Goal: Information Seeking & Learning: Learn about a topic

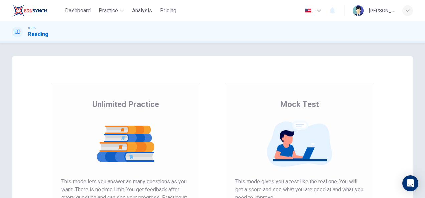
scroll to position [125, 0]
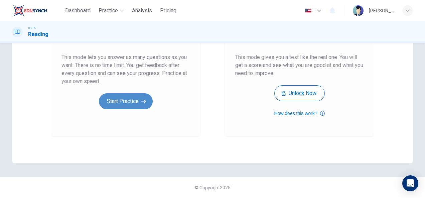
click at [139, 102] on button "Start Practice" at bounding box center [126, 102] width 54 height 16
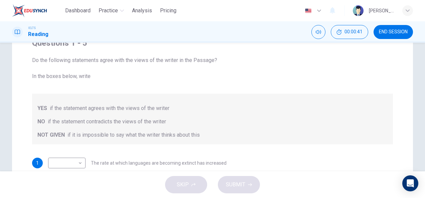
scroll to position [0, 0]
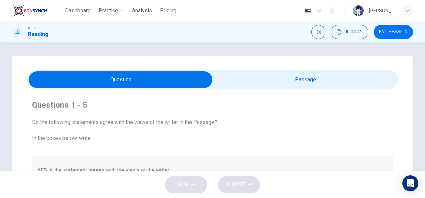
click at [258, 86] on input "checkbox" at bounding box center [120, 79] width 557 height 17
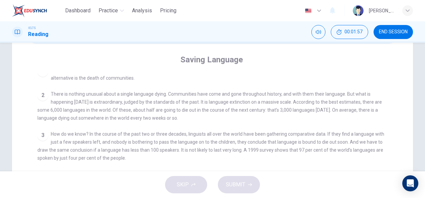
scroll to position [0, 0]
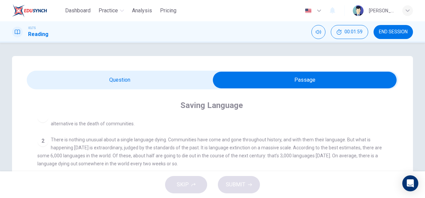
click at [139, 82] on input "checkbox" at bounding box center [304, 80] width 557 height 17
checkbox input "false"
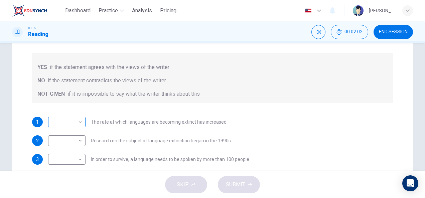
scroll to position [119, 0]
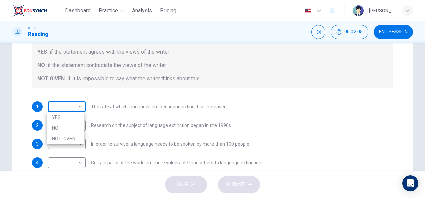
click at [77, 107] on body "Dashboard Practice Analysis Pricing English en ​ [PERSON_NAME] IELTS Reading 00…" at bounding box center [212, 99] width 425 height 198
click at [68, 116] on li "YES" at bounding box center [65, 117] width 37 height 11
type input "YES"
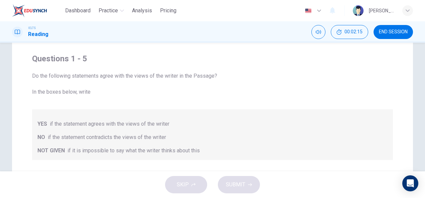
scroll to position [0, 0]
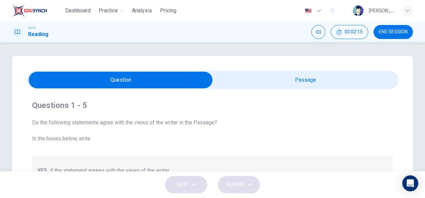
click at [294, 79] on input "checkbox" at bounding box center [120, 80] width 557 height 17
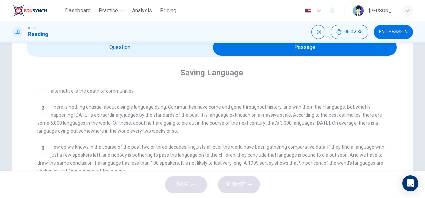
scroll to position [32, 0]
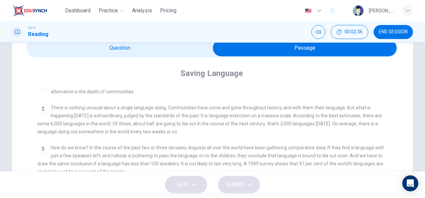
click at [110, 51] on input "checkbox" at bounding box center [304, 48] width 557 height 17
checkbox input "false"
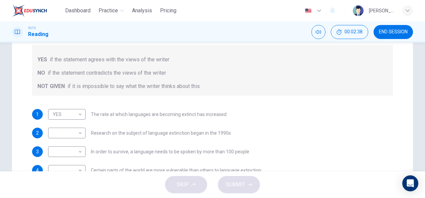
scroll to position [112, 0]
click at [78, 131] on body "Dashboard Practice Analysis Pricing English en ​ [PERSON_NAME] IELTS Reading 00…" at bounding box center [212, 99] width 425 height 198
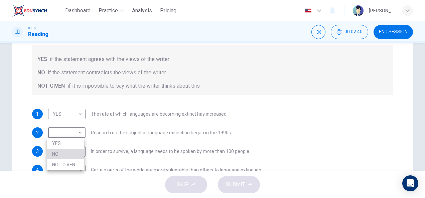
click at [64, 149] on li "NO" at bounding box center [65, 154] width 37 height 11
type input "NO"
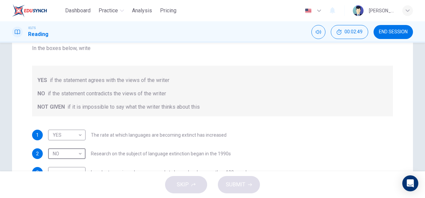
scroll to position [0, 0]
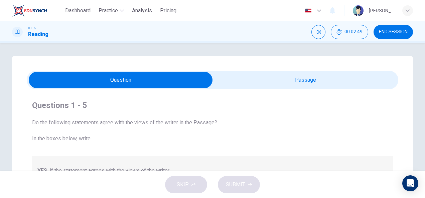
click at [292, 69] on div "Questions 1 - 5 Do the following statements agree with the views of the writer …" at bounding box center [212, 193] width 401 height 275
click at [292, 77] on input "checkbox" at bounding box center [120, 80] width 557 height 17
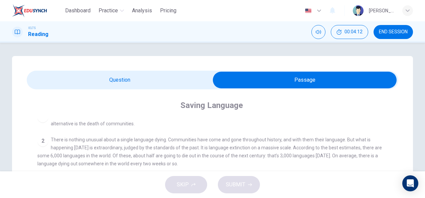
click at [148, 80] on input "checkbox" at bounding box center [304, 80] width 557 height 17
checkbox input "false"
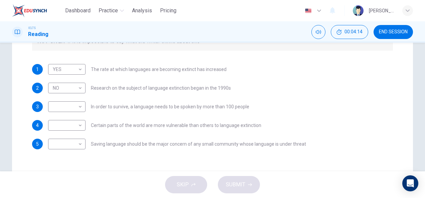
scroll to position [157, 0]
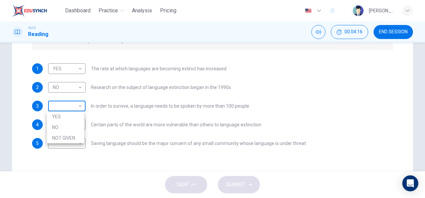
click at [78, 105] on body "Dashboard Practice Analysis Pricing English en ​ [PERSON_NAME] IELTS Reading 00…" at bounding box center [212, 99] width 425 height 198
click at [78, 135] on li "NOT GIVEN" at bounding box center [65, 138] width 37 height 11
type input "NOT GIVEN"
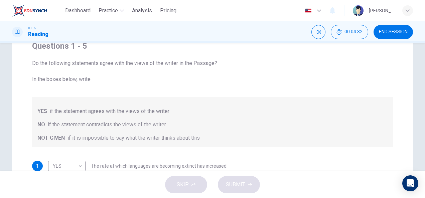
scroll to position [24, 0]
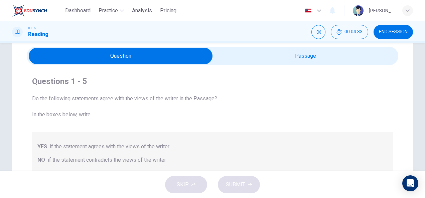
click at [264, 65] on div "Questions 1 - 5 Do the following statements agree with the views of the writer …" at bounding box center [212, 178] width 371 height 227
click at [265, 56] on input "checkbox" at bounding box center [120, 56] width 557 height 17
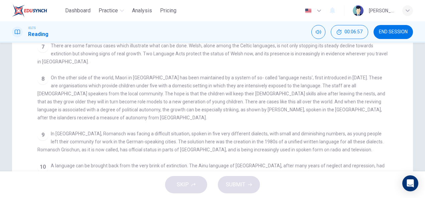
scroll to position [0, 0]
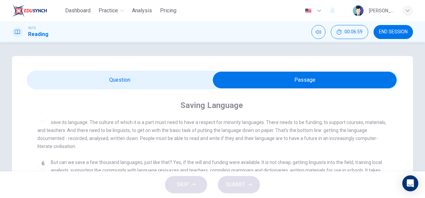
click at [170, 75] on input "checkbox" at bounding box center [304, 80] width 557 height 17
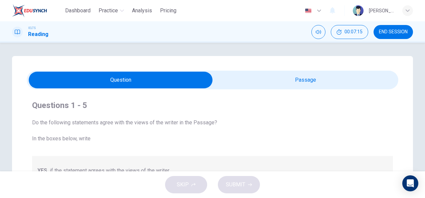
click at [262, 85] on input "checkbox" at bounding box center [120, 80] width 557 height 17
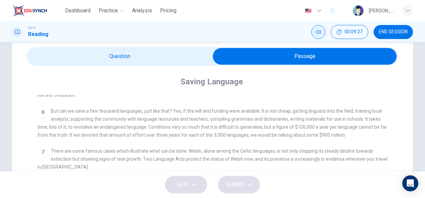
scroll to position [21, 0]
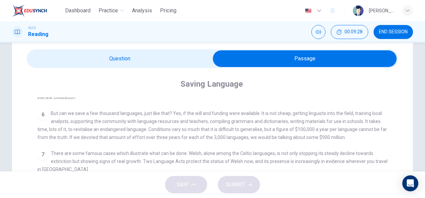
click at [172, 63] on input "checkbox" at bounding box center [304, 58] width 557 height 17
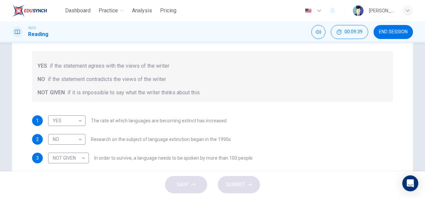
scroll to position [7, 0]
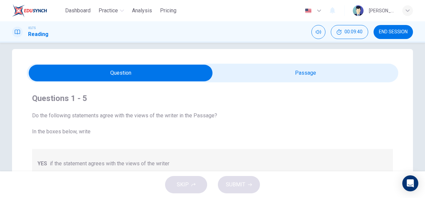
click at [311, 77] on input "checkbox" at bounding box center [120, 73] width 557 height 17
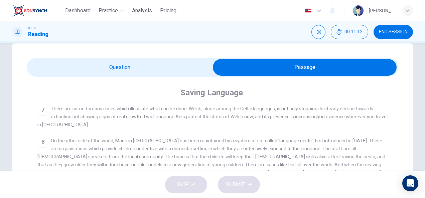
scroll to position [0, 0]
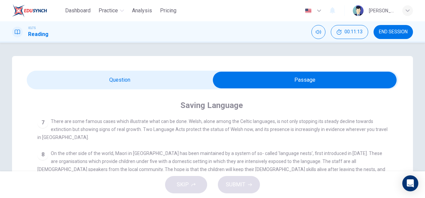
click at [176, 71] on span at bounding box center [212, 80] width 371 height 19
click at [146, 81] on input "checkbox" at bounding box center [304, 80] width 557 height 17
checkbox input "false"
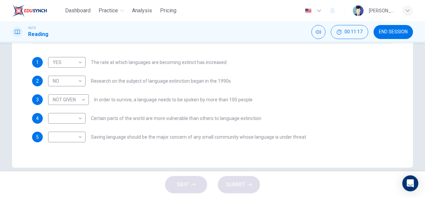
scroll to position [164, 0]
click at [79, 118] on body "Dashboard Practice Analysis Pricing English en ​ [PERSON_NAME] IELTS Reading 00…" at bounding box center [212, 99] width 425 height 198
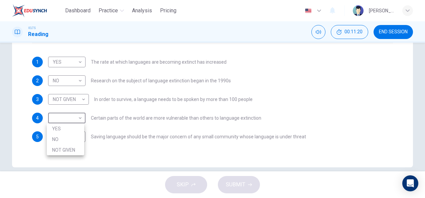
click at [100, 149] on div at bounding box center [212, 99] width 425 height 198
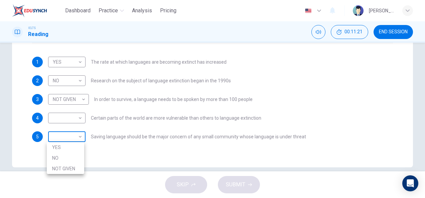
click at [78, 138] on body "Dashboard Practice Analysis Pricing English en ​ [PERSON_NAME] IELTS Reading 00…" at bounding box center [212, 99] width 425 height 198
click at [77, 146] on li "YES" at bounding box center [65, 147] width 37 height 11
type input "YES"
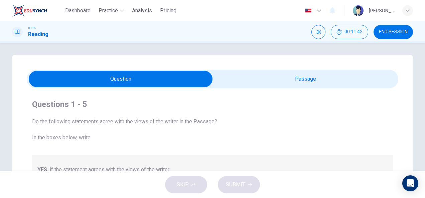
scroll to position [1, 0]
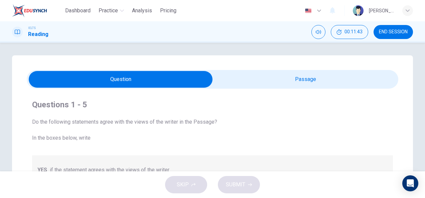
click at [278, 84] on input "checkbox" at bounding box center [120, 79] width 557 height 17
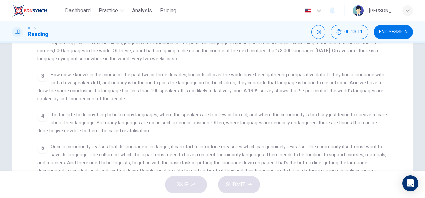
scroll to position [0, 0]
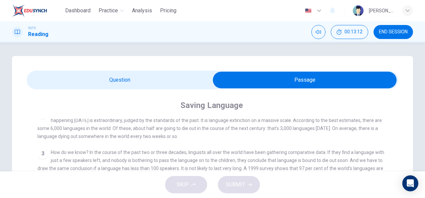
click at [171, 74] on input "checkbox" at bounding box center [304, 80] width 557 height 17
checkbox input "false"
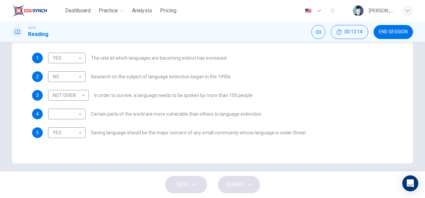
scroll to position [168, 0]
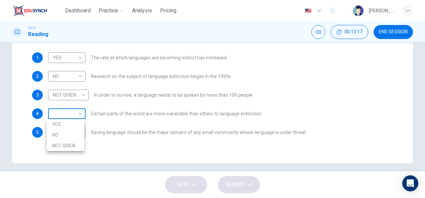
click at [80, 113] on body "Dashboard Practice Analysis Pricing English en ​ [PERSON_NAME] IELTS Reading 00…" at bounding box center [212, 99] width 425 height 198
click at [66, 148] on li "NOT GIVEN" at bounding box center [65, 146] width 37 height 11
type input "NOT GIVEN"
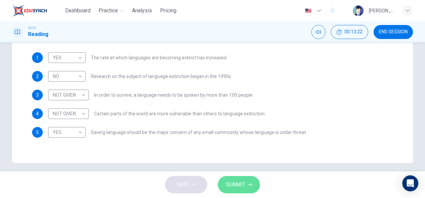
click at [229, 186] on span "SUBMIT" at bounding box center [235, 184] width 19 height 9
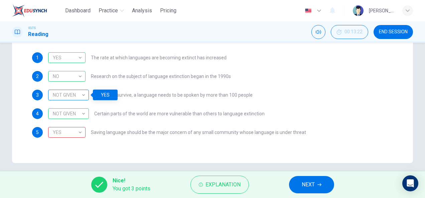
click at [84, 94] on div "NOT GIVEN" at bounding box center [67, 95] width 38 height 19
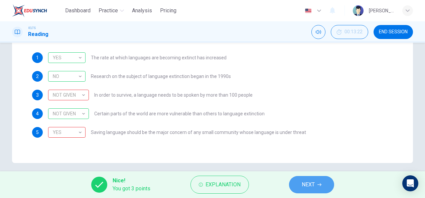
click at [321, 184] on icon "button" at bounding box center [319, 185] width 4 height 4
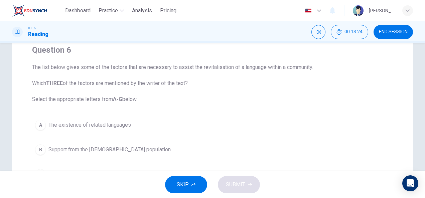
scroll to position [56, 0]
click at [278, 101] on span "The list below gives some of the factors that are necessary to assist the revit…" at bounding box center [212, 83] width 361 height 40
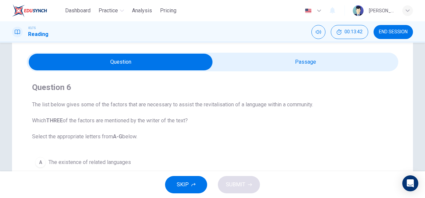
scroll to position [0, 0]
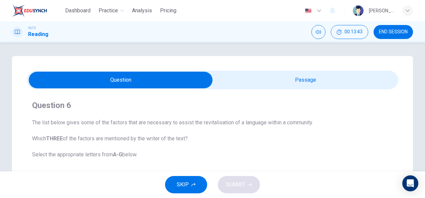
click at [234, 82] on input "checkbox" at bounding box center [120, 80] width 557 height 17
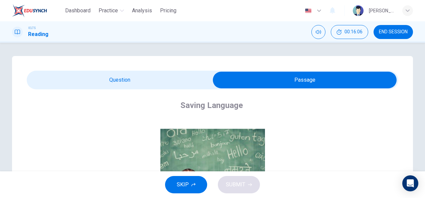
click at [208, 74] on input "checkbox" at bounding box center [304, 80] width 557 height 17
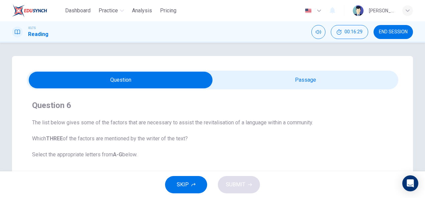
click at [335, 78] on input "checkbox" at bounding box center [120, 80] width 557 height 17
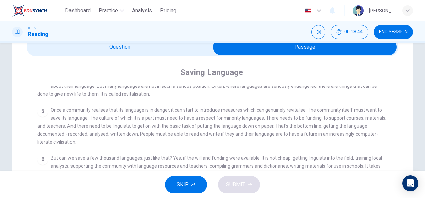
scroll to position [30, 0]
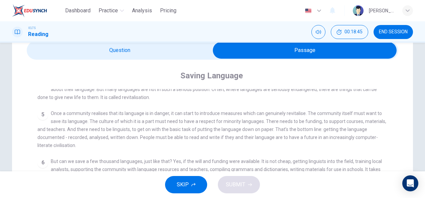
click at [118, 44] on input "checkbox" at bounding box center [304, 50] width 557 height 17
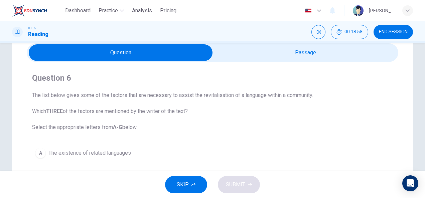
scroll to position [11, 0]
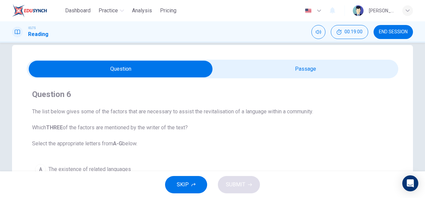
click at [306, 68] on input "checkbox" at bounding box center [120, 69] width 557 height 17
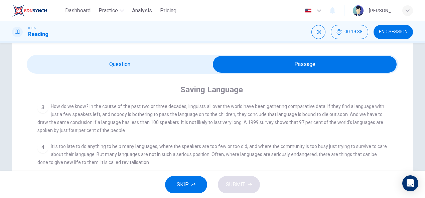
scroll to position [14, 0]
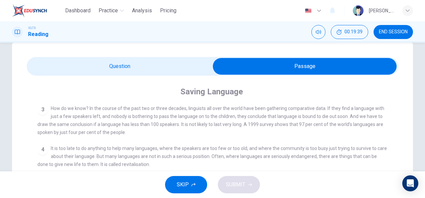
click at [130, 60] on input "checkbox" at bounding box center [304, 66] width 557 height 17
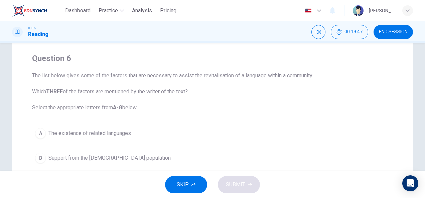
scroll to position [0, 0]
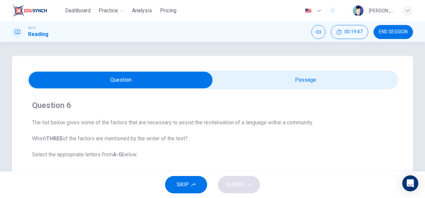
click at [275, 83] on input "checkbox" at bounding box center [120, 80] width 557 height 17
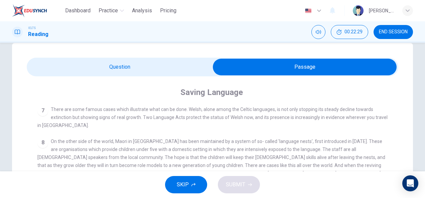
scroll to position [12, 0]
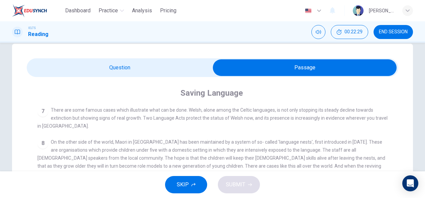
click at [190, 62] on input "checkbox" at bounding box center [304, 67] width 557 height 17
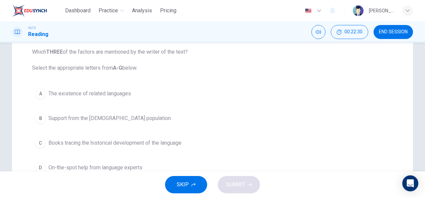
scroll to position [87, 0]
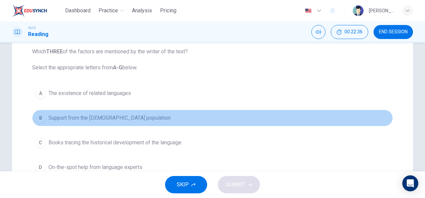
click at [41, 119] on div "B" at bounding box center [40, 118] width 11 height 11
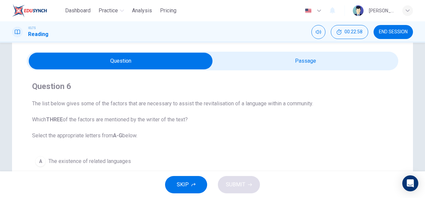
scroll to position [13, 0]
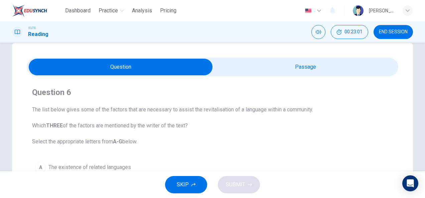
click at [344, 69] on input "checkbox" at bounding box center [120, 67] width 557 height 17
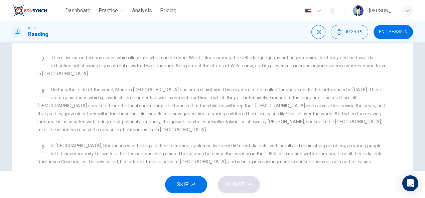
scroll to position [0, 0]
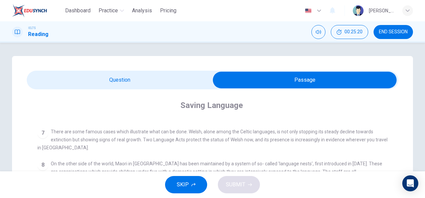
click at [191, 75] on input "checkbox" at bounding box center [304, 80] width 557 height 17
checkbox input "false"
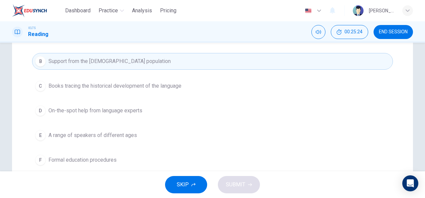
scroll to position [144, 0]
click at [82, 136] on span "A range of speakers of different ages" at bounding box center [92, 135] width 89 height 8
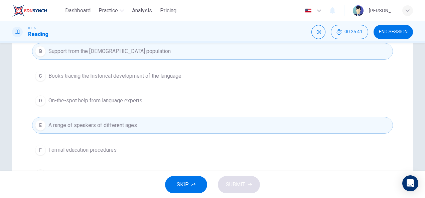
scroll to position [155, 0]
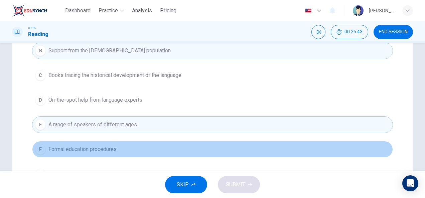
click at [72, 149] on span "Formal education procedures" at bounding box center [82, 150] width 68 height 8
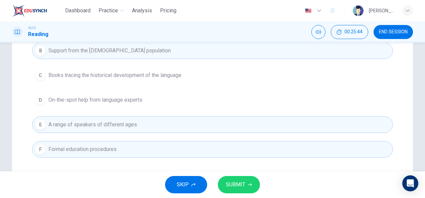
click at [239, 178] on button "SUBMIT" at bounding box center [239, 184] width 42 height 17
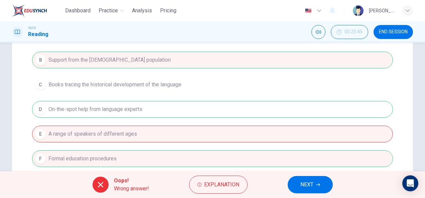
scroll to position [148, 0]
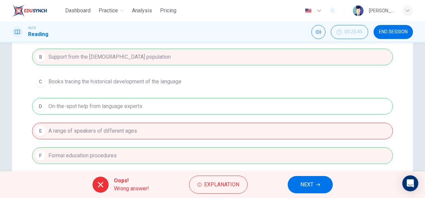
click at [325, 187] on button "NEXT" at bounding box center [310, 184] width 45 height 17
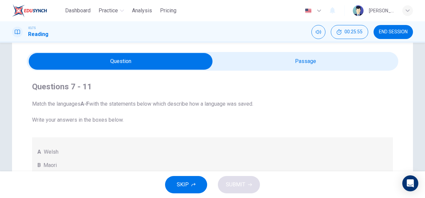
scroll to position [18, 0]
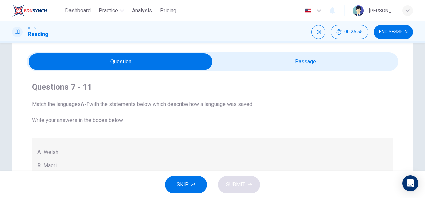
click at [276, 71] on span at bounding box center [212, 61] width 371 height 19
click at [250, 66] on input "checkbox" at bounding box center [120, 61] width 557 height 17
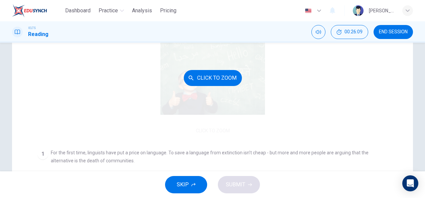
scroll to position [0, 0]
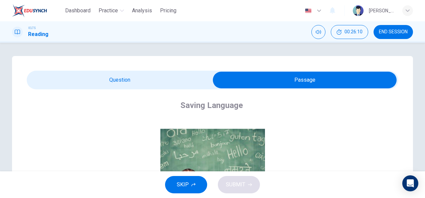
click at [157, 84] on input "checkbox" at bounding box center [304, 80] width 557 height 17
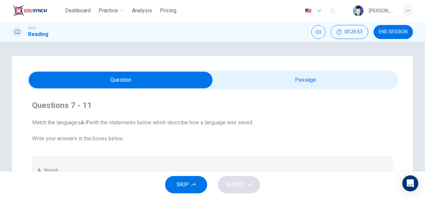
click at [225, 83] on input "checkbox" at bounding box center [120, 80] width 557 height 17
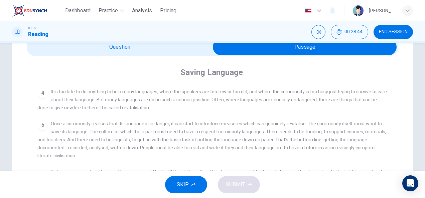
scroll to position [31, 0]
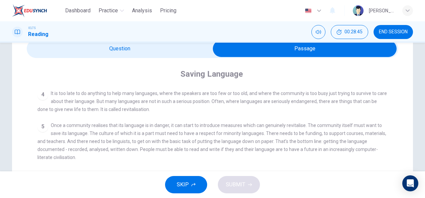
click at [151, 46] on input "checkbox" at bounding box center [304, 48] width 557 height 17
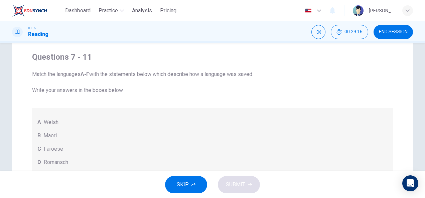
scroll to position [0, 0]
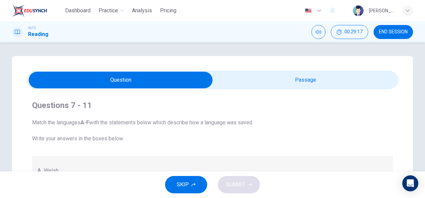
click at [345, 73] on input "checkbox" at bounding box center [120, 80] width 557 height 17
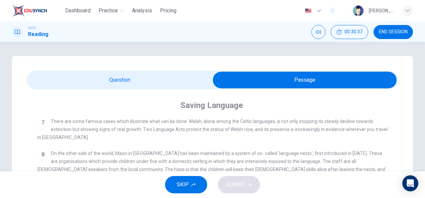
click at [170, 85] on input "checkbox" at bounding box center [304, 80] width 557 height 17
checkbox input "false"
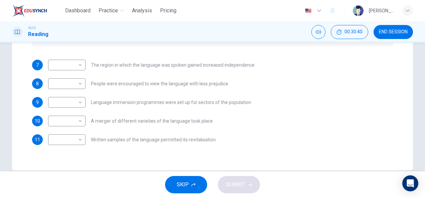
scroll to position [197, 0]
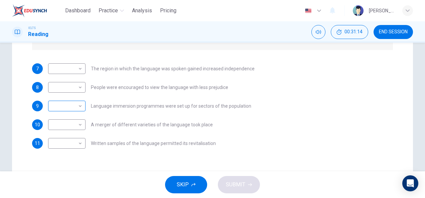
click at [79, 106] on body "Dashboard Practice Analysis Pricing English en ​ [PERSON_NAME] IELTS Reading 00…" at bounding box center [212, 99] width 425 height 198
click at [58, 131] on li "B" at bounding box center [65, 127] width 37 height 11
type input "B"
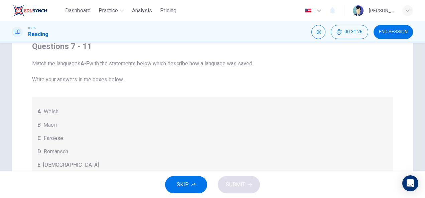
scroll to position [3, 0]
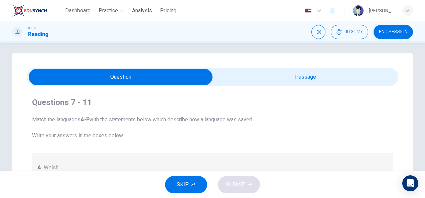
click at [361, 71] on input "checkbox" at bounding box center [120, 77] width 557 height 17
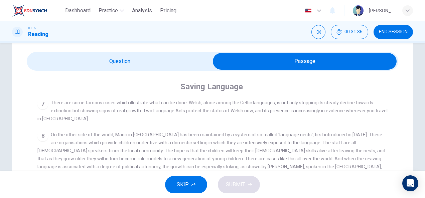
scroll to position [0, 0]
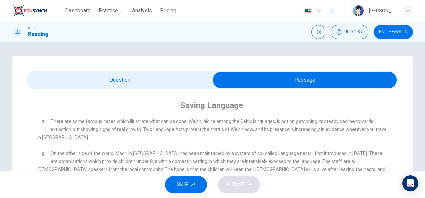
click at [200, 77] on input "checkbox" at bounding box center [304, 80] width 557 height 17
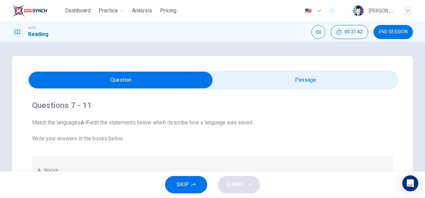
click at [357, 88] on input "checkbox" at bounding box center [120, 80] width 557 height 17
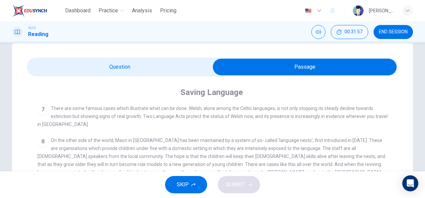
scroll to position [13, 0]
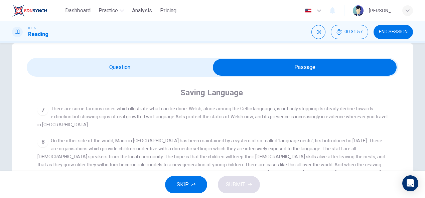
click at [122, 63] on input "checkbox" at bounding box center [304, 67] width 557 height 17
checkbox input "false"
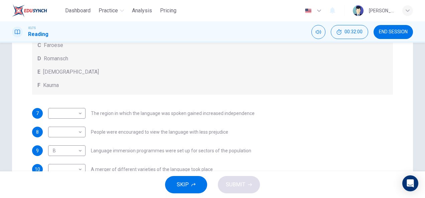
scroll to position [153, 0]
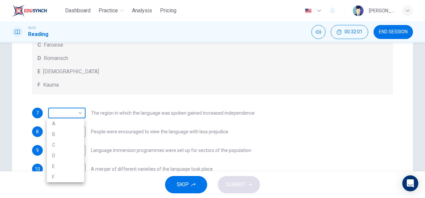
click at [78, 112] on body "Dashboard Practice Analysis Pricing English en ​ [PERSON_NAME] IELTS Reading 00…" at bounding box center [212, 99] width 425 height 198
click at [67, 155] on li "D" at bounding box center [65, 156] width 37 height 11
type input "D"
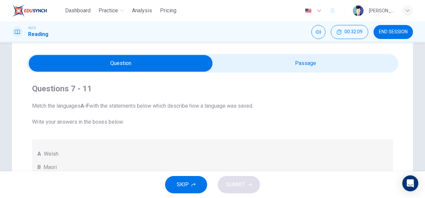
click at [324, 62] on input "checkbox" at bounding box center [120, 63] width 557 height 17
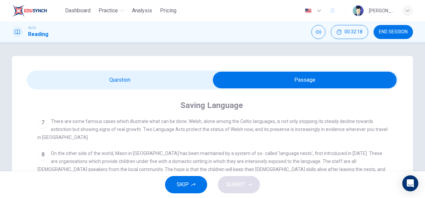
scroll to position [2, 0]
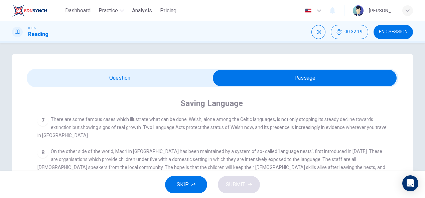
click at [154, 73] on input "checkbox" at bounding box center [304, 78] width 557 height 17
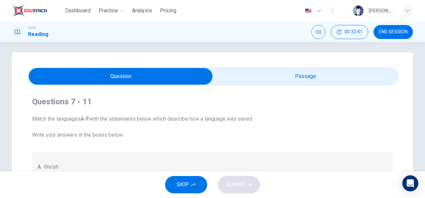
scroll to position [3, 0]
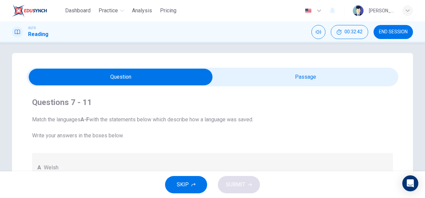
click at [331, 82] on input "checkbox" at bounding box center [120, 77] width 557 height 17
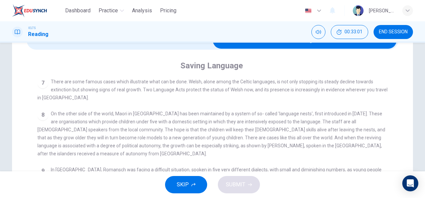
scroll to position [9, 0]
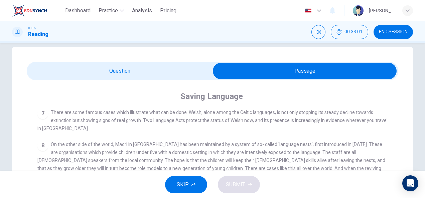
click at [154, 76] on input "checkbox" at bounding box center [304, 71] width 557 height 17
checkbox input "false"
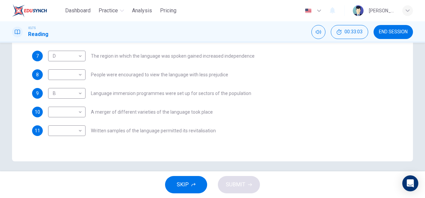
scroll to position [210, 0]
click at [80, 112] on body "Dashboard Practice Analysis Pricing English en ​ [PERSON_NAME] IELTS Reading 00…" at bounding box center [212, 99] width 425 height 198
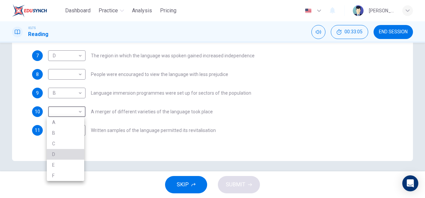
click at [60, 157] on li "D" at bounding box center [65, 154] width 37 height 11
type input "D"
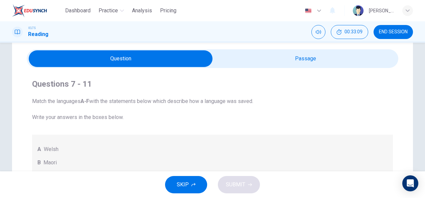
scroll to position [20, 0]
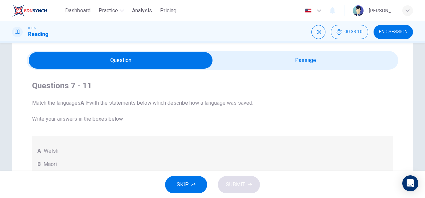
click at [346, 57] on input "checkbox" at bounding box center [120, 60] width 557 height 17
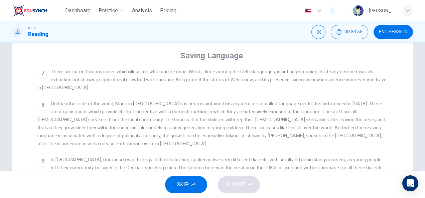
scroll to position [17, 0]
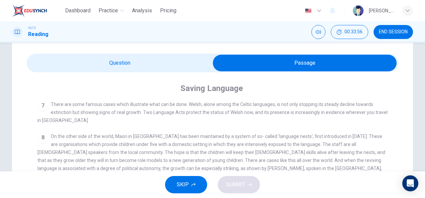
click at [183, 61] on input "checkbox" at bounding box center [304, 63] width 557 height 17
checkbox input "false"
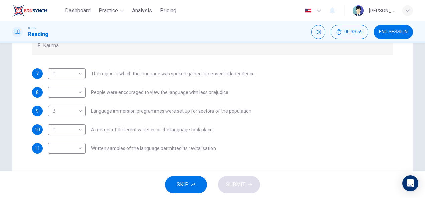
scroll to position [193, 0]
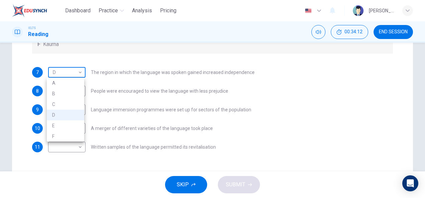
click at [81, 71] on body "Dashboard Practice Analysis Pricing English en ​ [PERSON_NAME] IELTS Reading 00…" at bounding box center [212, 99] width 425 height 198
click at [106, 59] on div at bounding box center [212, 99] width 425 height 198
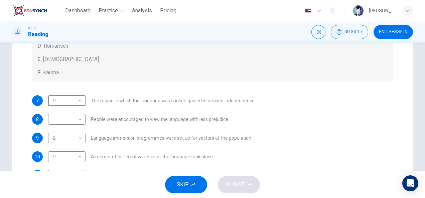
scroll to position [167, 0]
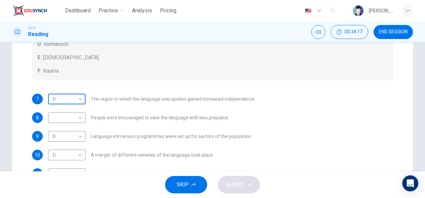
click at [79, 97] on body "Dashboard Practice Analysis Pricing English en ​ [PERSON_NAME] IELTS Reading 00…" at bounding box center [212, 99] width 425 height 198
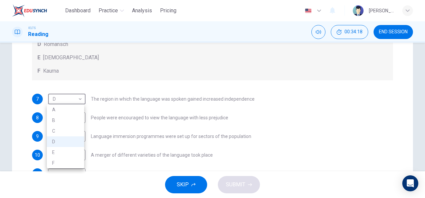
click at [68, 148] on li "E" at bounding box center [65, 152] width 37 height 11
type input "E"
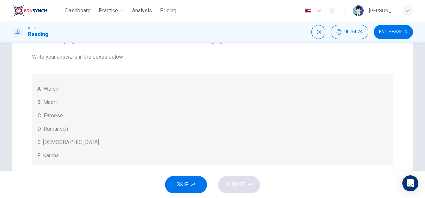
scroll to position [34, 0]
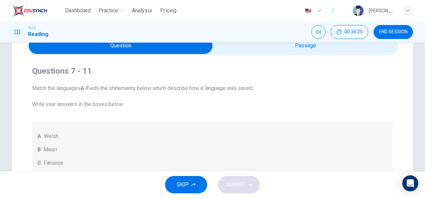
click at [351, 53] on input "checkbox" at bounding box center [120, 45] width 557 height 17
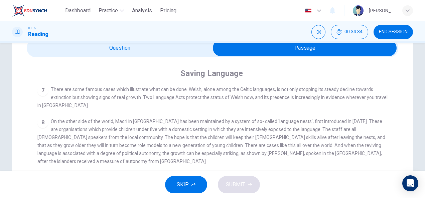
scroll to position [32, 0]
click at [202, 48] on input "checkbox" at bounding box center [304, 48] width 557 height 17
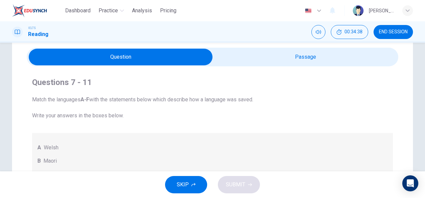
scroll to position [23, 0]
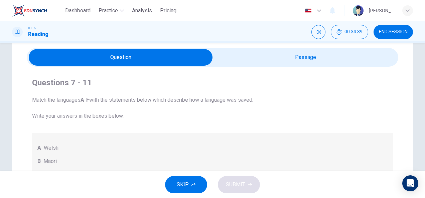
click at [350, 49] on input "checkbox" at bounding box center [120, 57] width 557 height 17
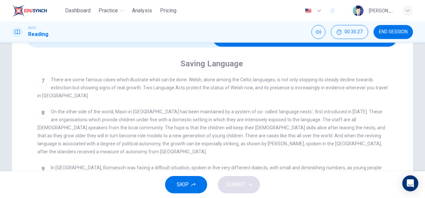
scroll to position [36, 0]
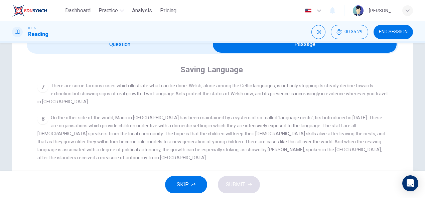
click at [195, 45] on input "checkbox" at bounding box center [304, 44] width 557 height 17
checkbox input "false"
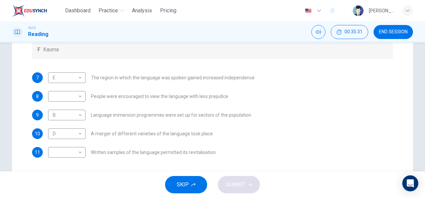
scroll to position [189, 0]
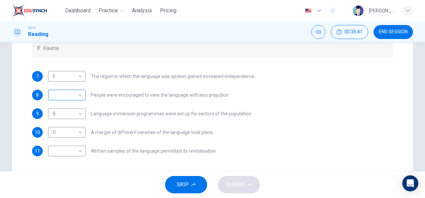
click at [80, 94] on body "Dashboard Practice Analysis Pricing English en ​ [PERSON_NAME] IELTS Reading 00…" at bounding box center [212, 99] width 425 height 198
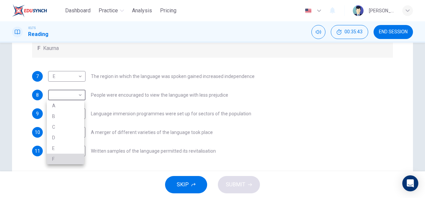
click at [79, 159] on li "F" at bounding box center [65, 159] width 37 height 11
type input "F"
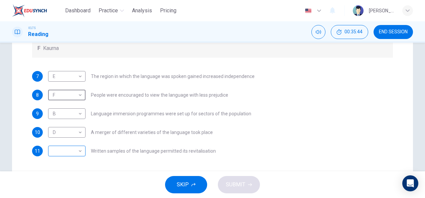
click at [78, 153] on body "Dashboard Practice Analysis Pricing English en ​ [PERSON_NAME] IELTS Reading 00…" at bounding box center [212, 99] width 425 height 198
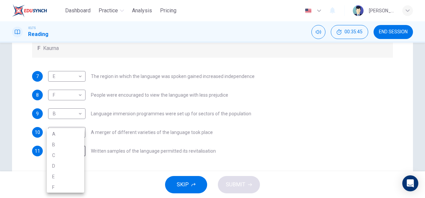
click at [64, 135] on li "A" at bounding box center [65, 134] width 37 height 11
type input "A"
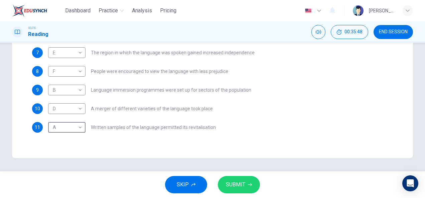
scroll to position [212, 0]
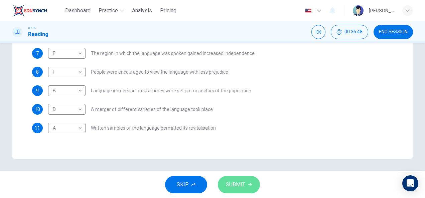
click at [256, 182] on button "SUBMIT" at bounding box center [239, 184] width 42 height 17
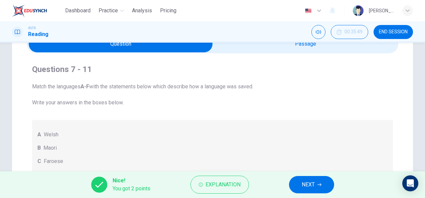
scroll to position [35, 0]
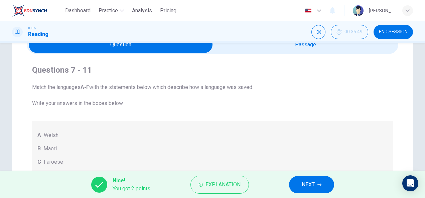
click at [295, 45] on input "checkbox" at bounding box center [120, 44] width 557 height 17
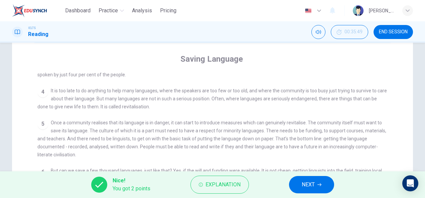
scroll to position [0, 0]
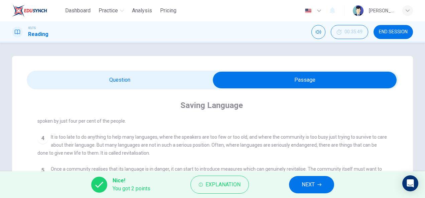
click at [199, 74] on input "checkbox" at bounding box center [304, 80] width 557 height 17
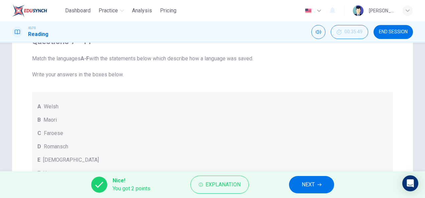
scroll to position [3, 0]
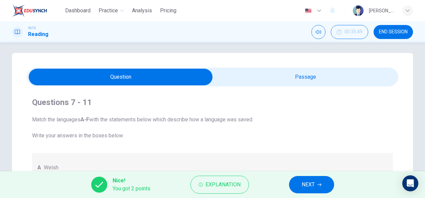
click at [280, 72] on input "checkbox" at bounding box center [120, 77] width 557 height 17
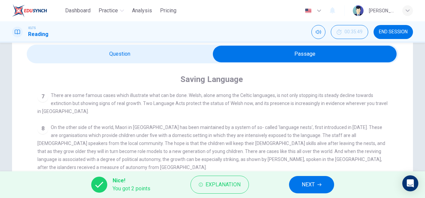
scroll to position [0, 0]
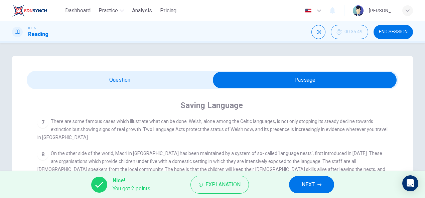
click at [131, 73] on input "checkbox" at bounding box center [304, 80] width 557 height 17
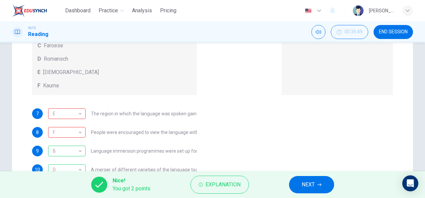
scroll to position [151, 0]
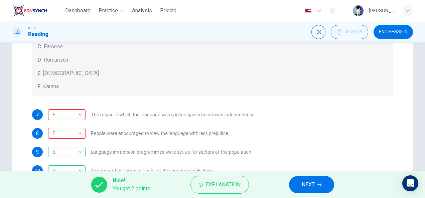
drag, startPoint x: 168, startPoint y: 121, endPoint x: 48, endPoint y: 95, distance: 123.0
click at [48, 95] on div "Questions 7 - 11 Match the languages A-F with the statements below which descri…" at bounding box center [212, 72] width 371 height 257
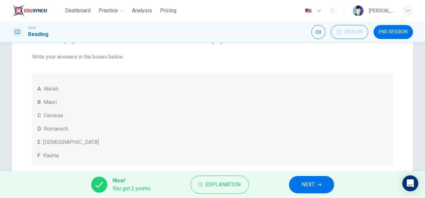
scroll to position [0, 0]
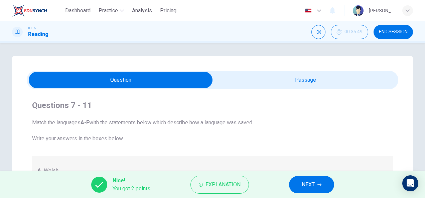
click at [342, 76] on input "checkbox" at bounding box center [120, 80] width 557 height 17
checkbox input "true"
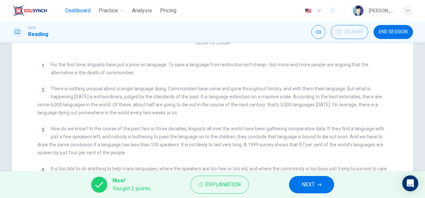
click at [80, 8] on span "Dashboard" at bounding box center [77, 11] width 25 height 8
